Goal: Information Seeking & Learning: Learn about a topic

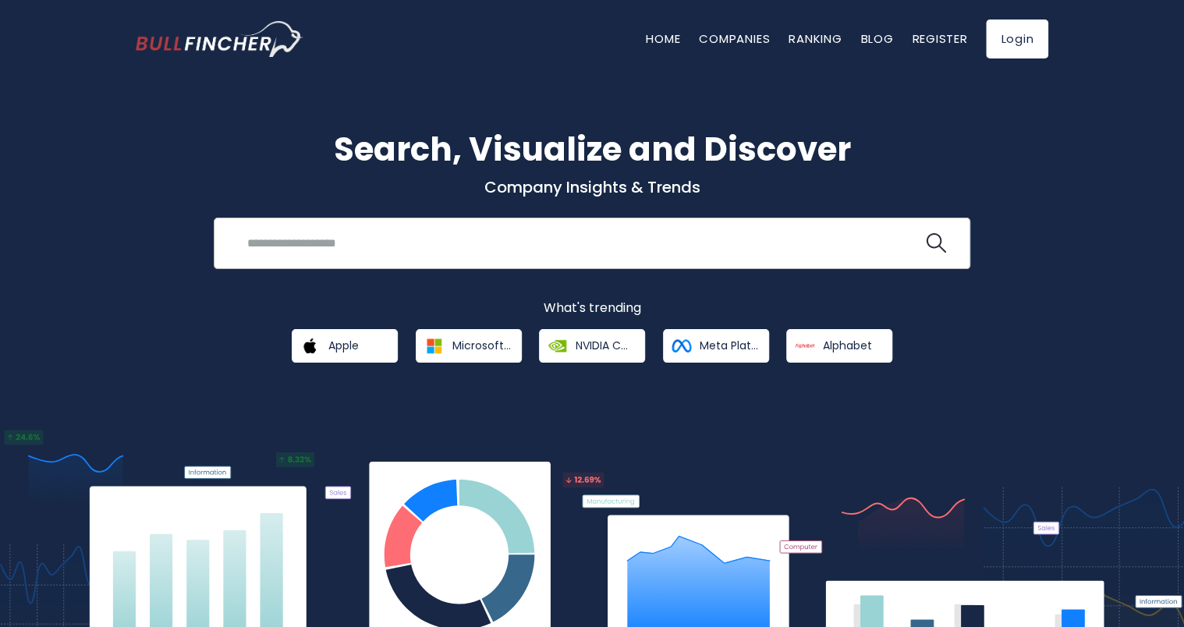
click at [343, 231] on input "search" at bounding box center [580, 243] width 685 height 29
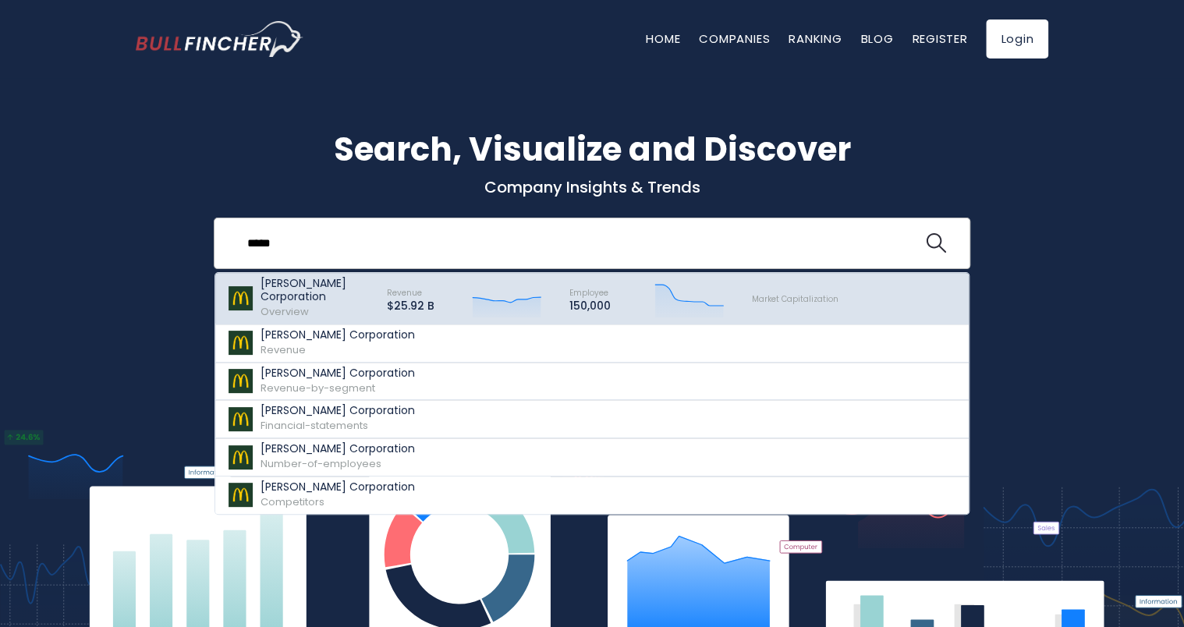
type input "*****"
click at [318, 299] on p "[PERSON_NAME] Corporation" at bounding box center [317, 290] width 112 height 27
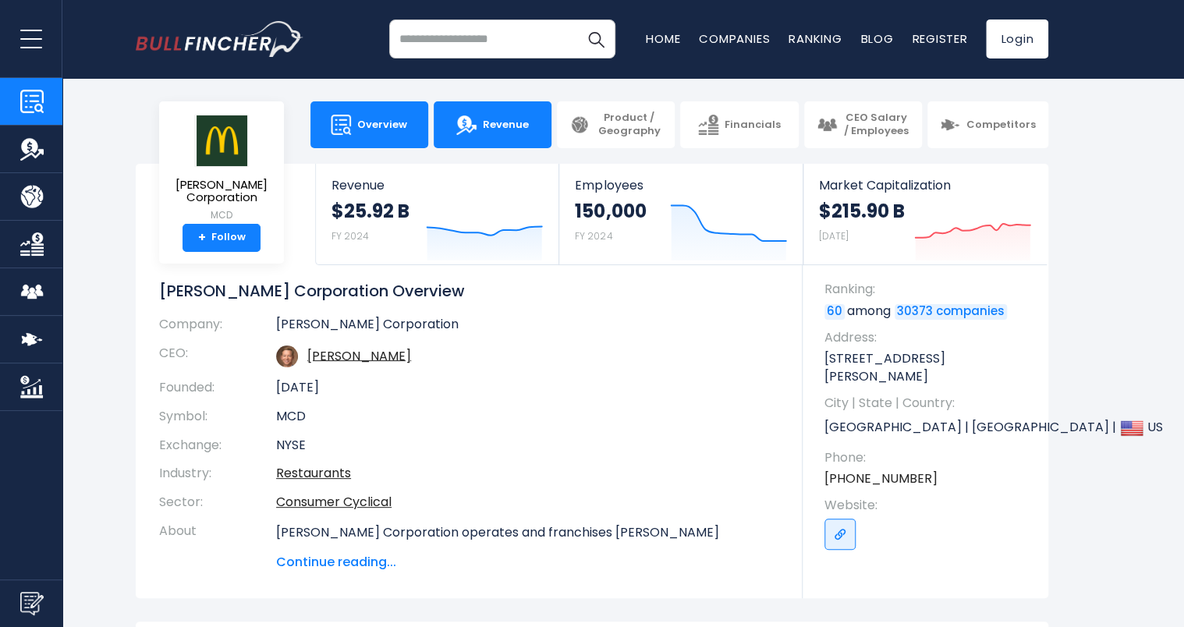
click at [531, 119] on link "Revenue" at bounding box center [493, 124] width 118 height 47
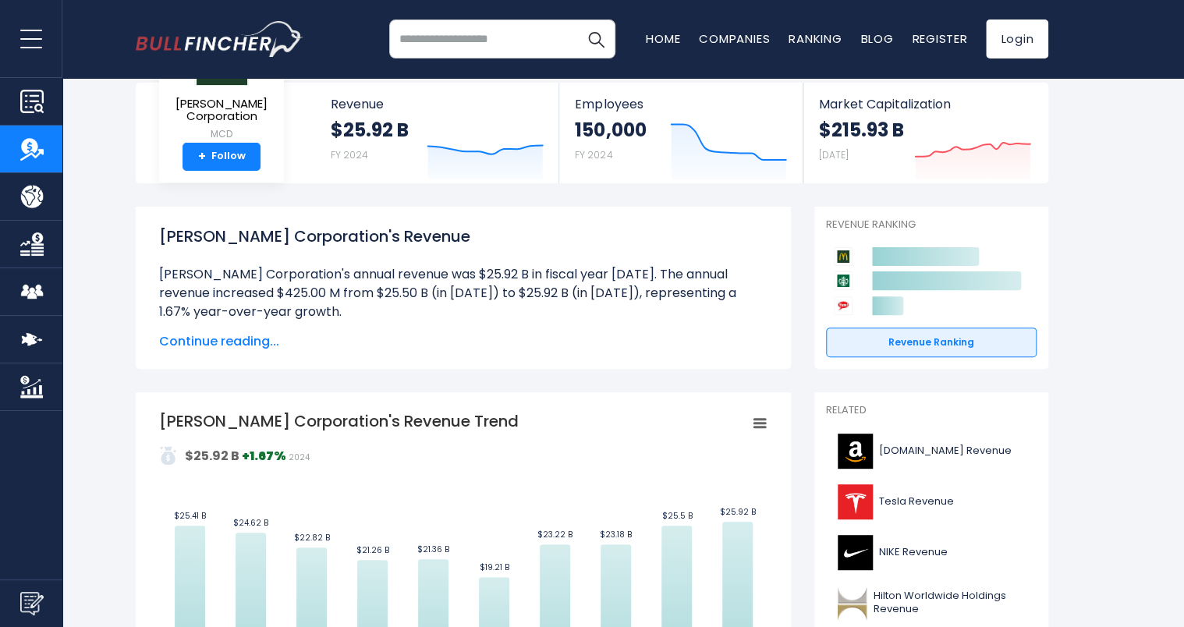
scroll to position [93, 0]
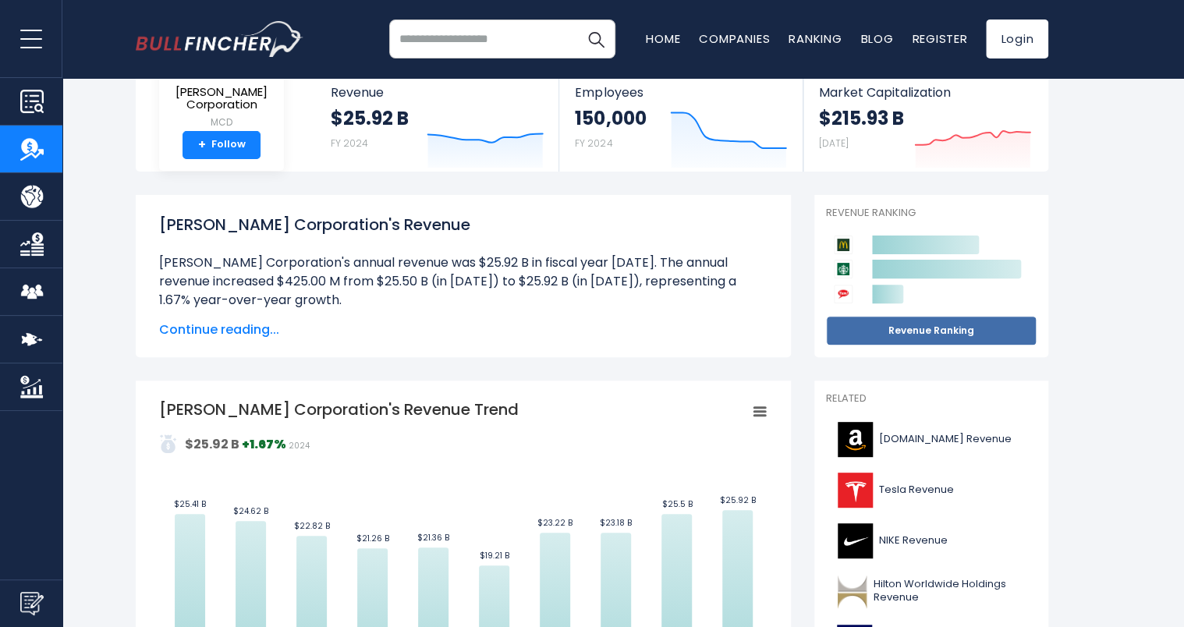
click at [869, 325] on link "Revenue Ranking" at bounding box center [931, 331] width 211 height 30
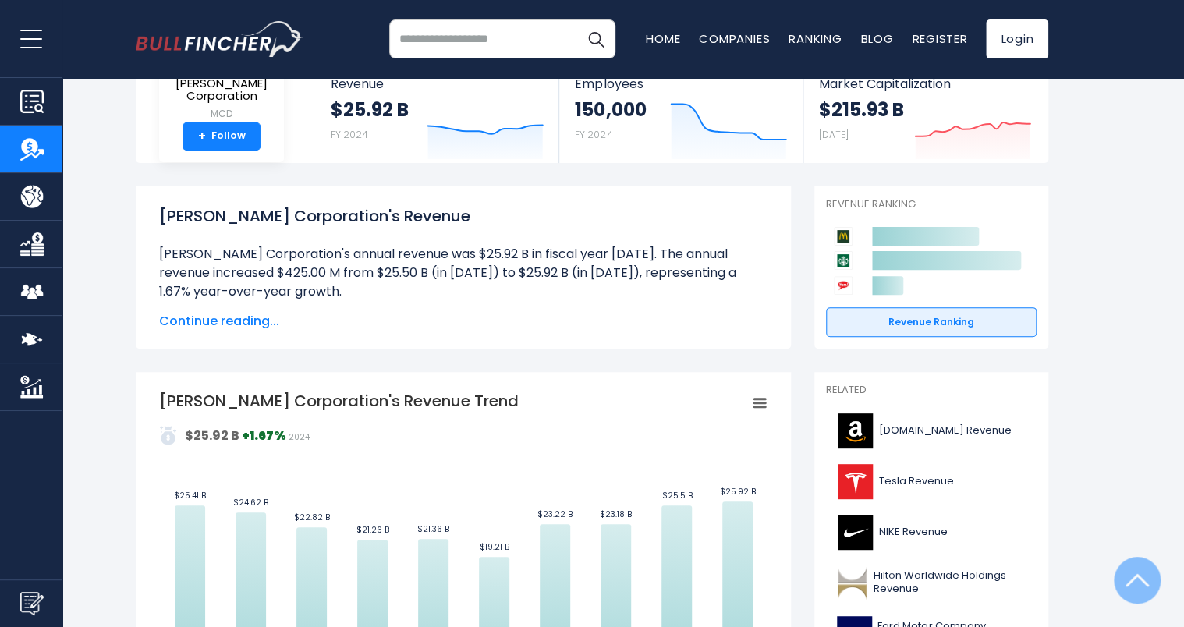
scroll to position [0, 0]
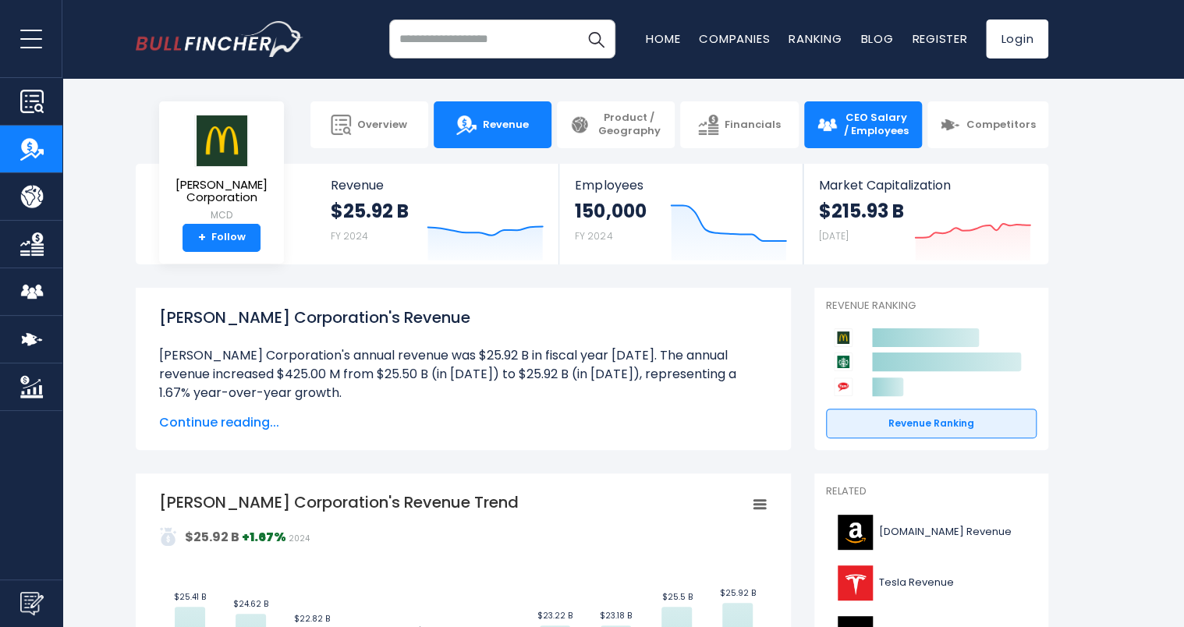
click at [894, 113] on span "CEO Salary / Employees" at bounding box center [876, 125] width 66 height 27
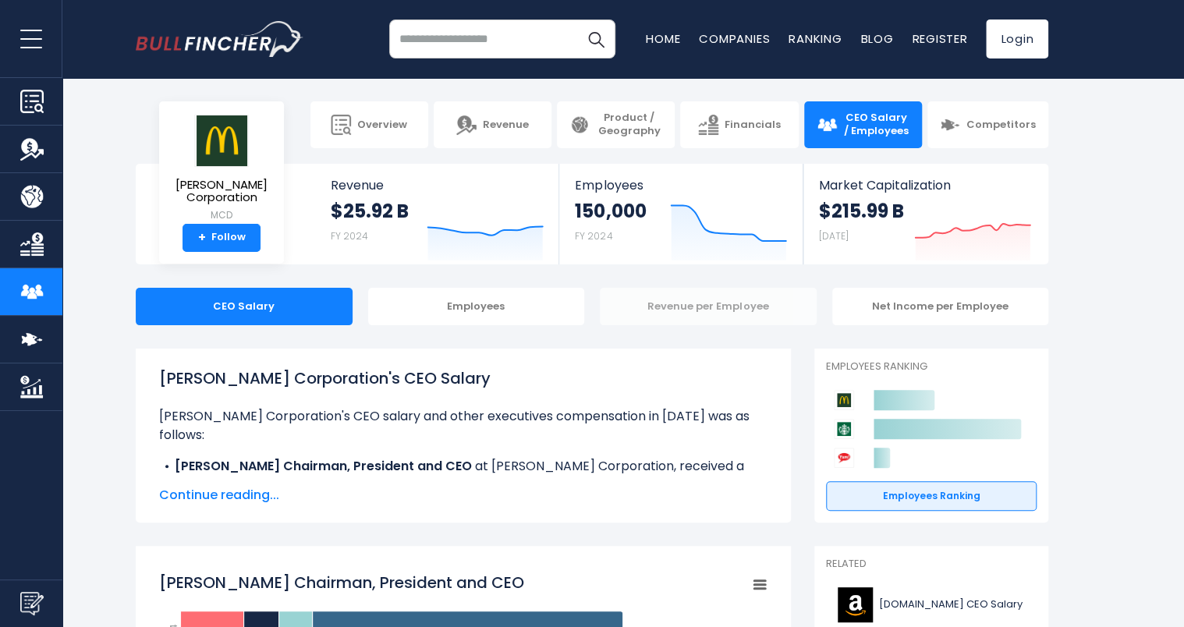
click at [651, 316] on div "Revenue per Employee" at bounding box center [708, 306] width 217 height 37
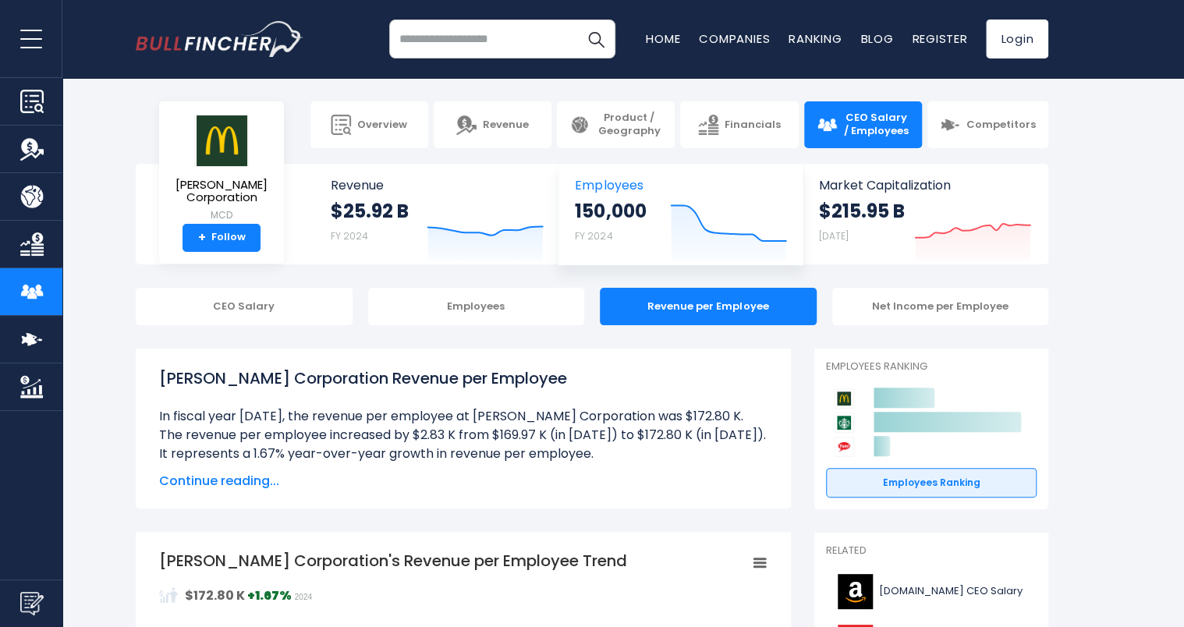
click at [700, 218] on icon at bounding box center [728, 223] width 115 height 35
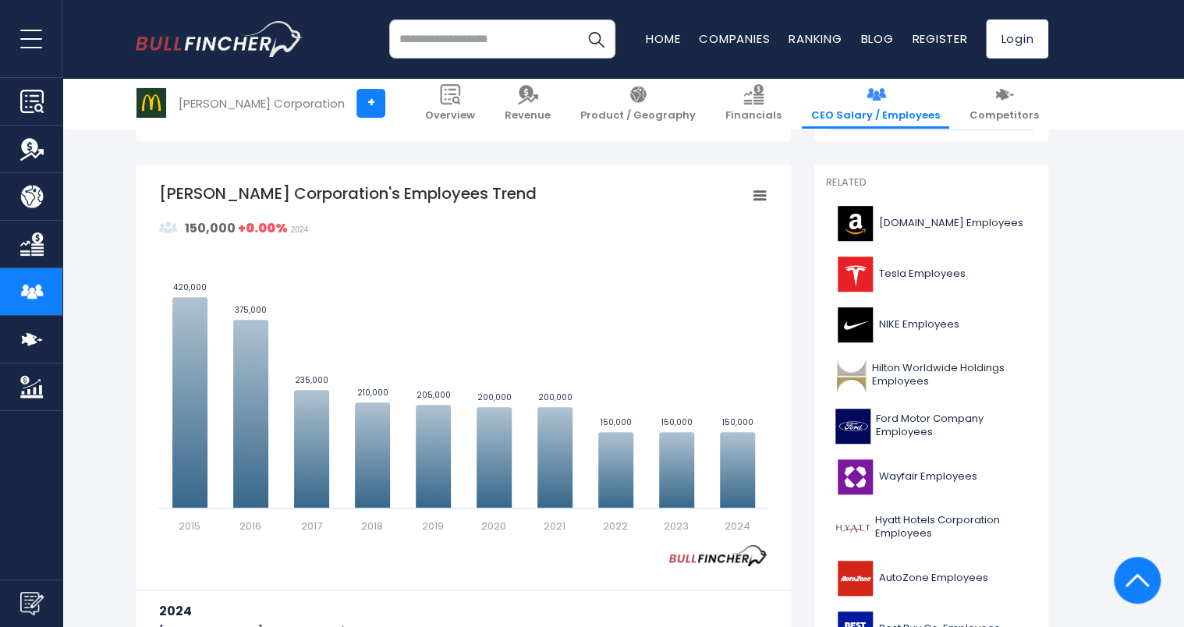
scroll to position [380, 0]
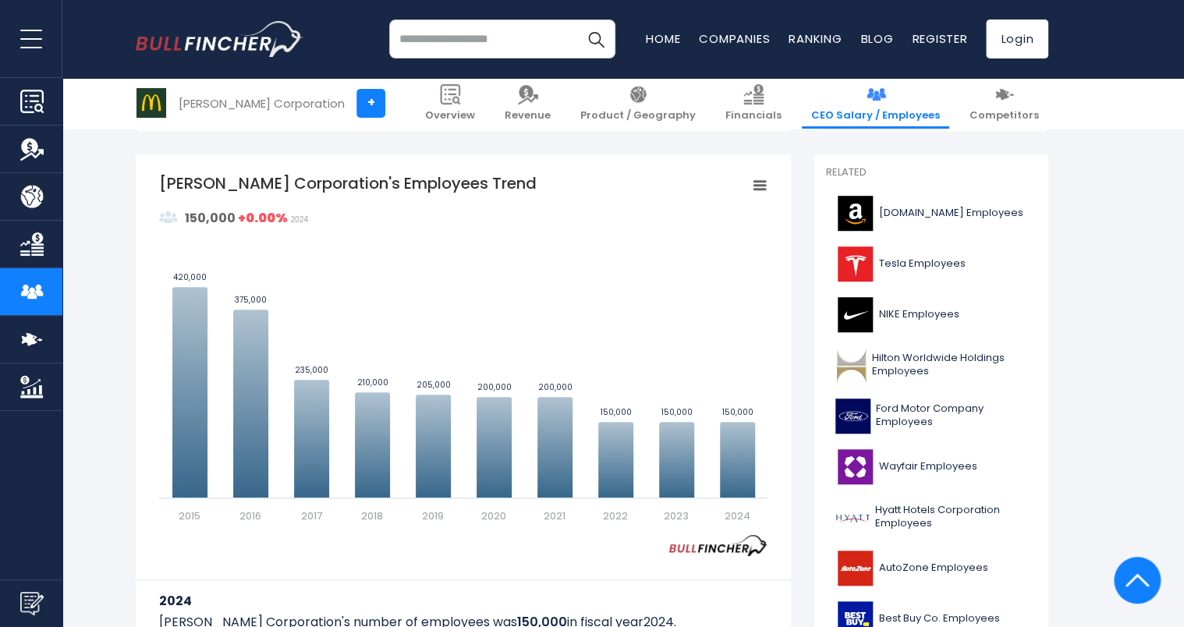
click at [257, 45] on img "Go to homepage" at bounding box center [220, 39] width 168 height 36
